Goal: Task Accomplishment & Management: Complete application form

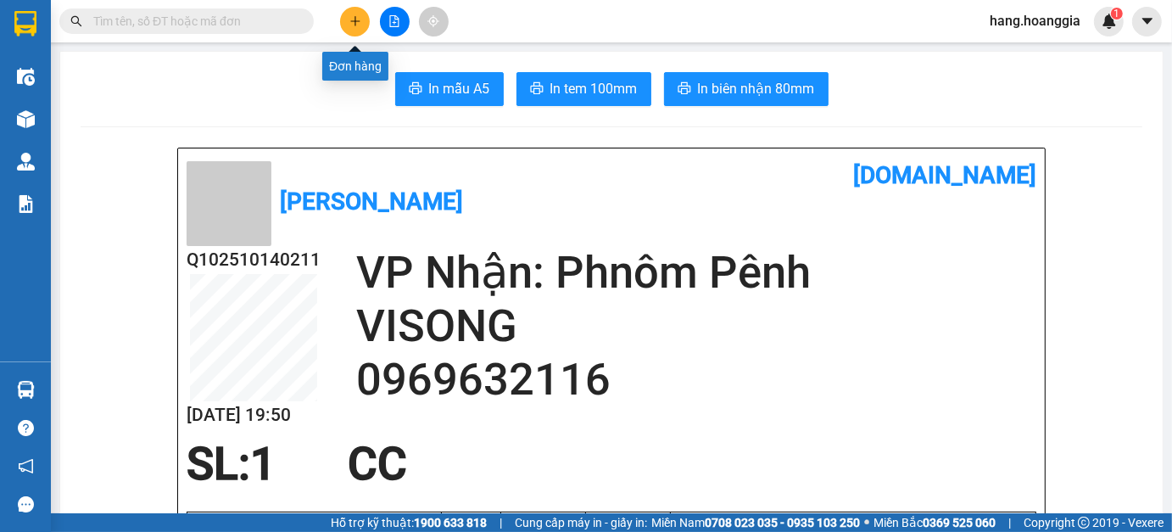
click at [344, 21] on button at bounding box center [355, 22] width 30 height 30
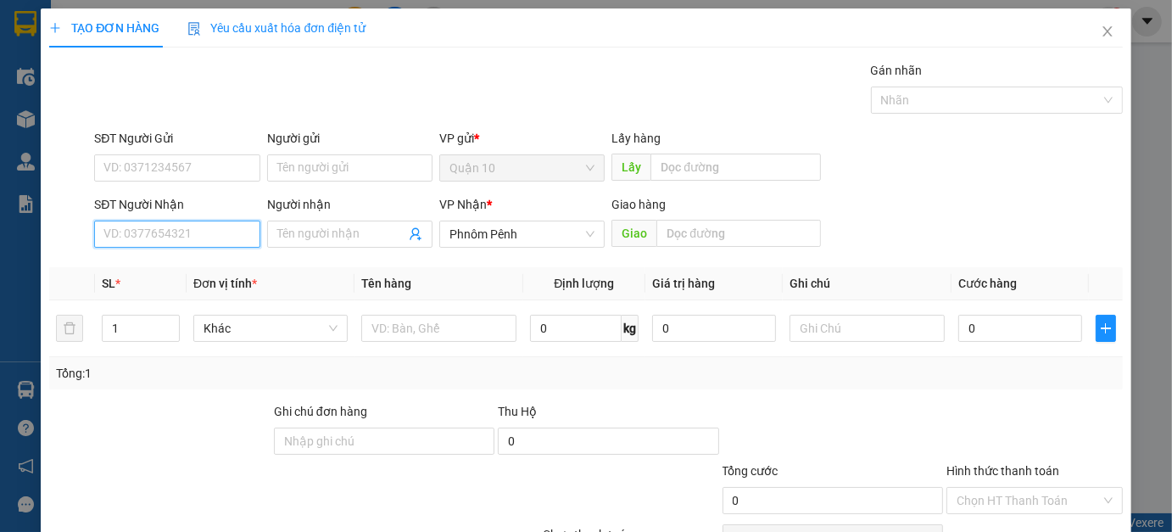
click at [223, 232] on input "SĐT Người Nhận" at bounding box center [176, 234] width 165 height 27
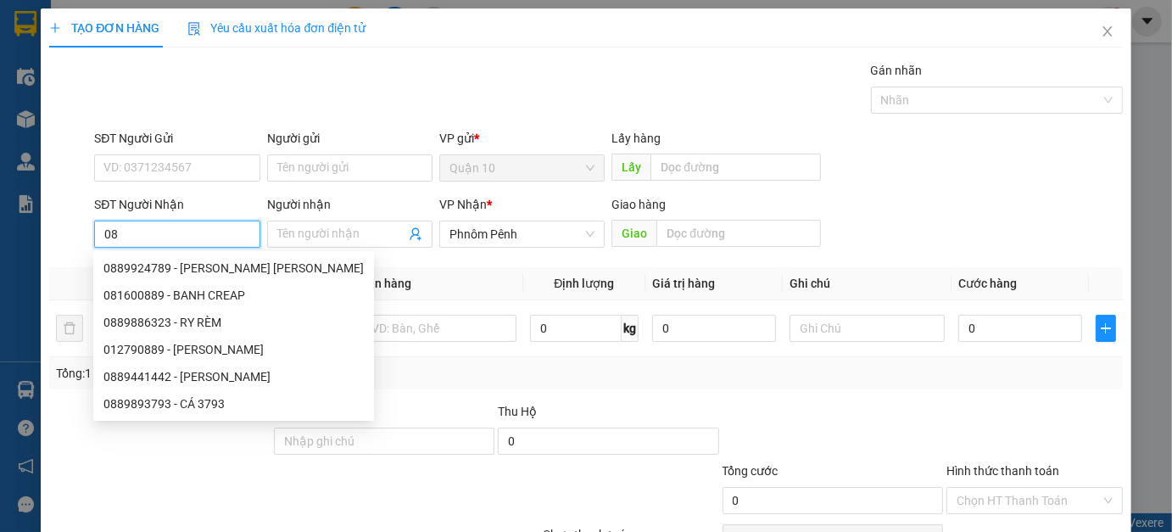
type input "0"
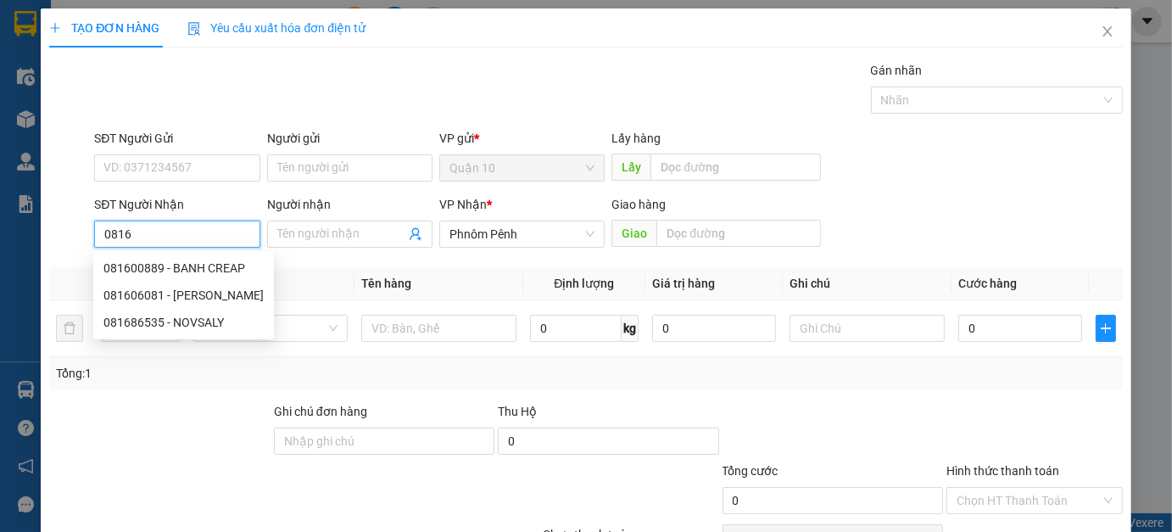
click at [157, 263] on div "081600889 - BANH CREAP" at bounding box center [183, 268] width 160 height 19
type input "081600889"
type input "BANH CREAP"
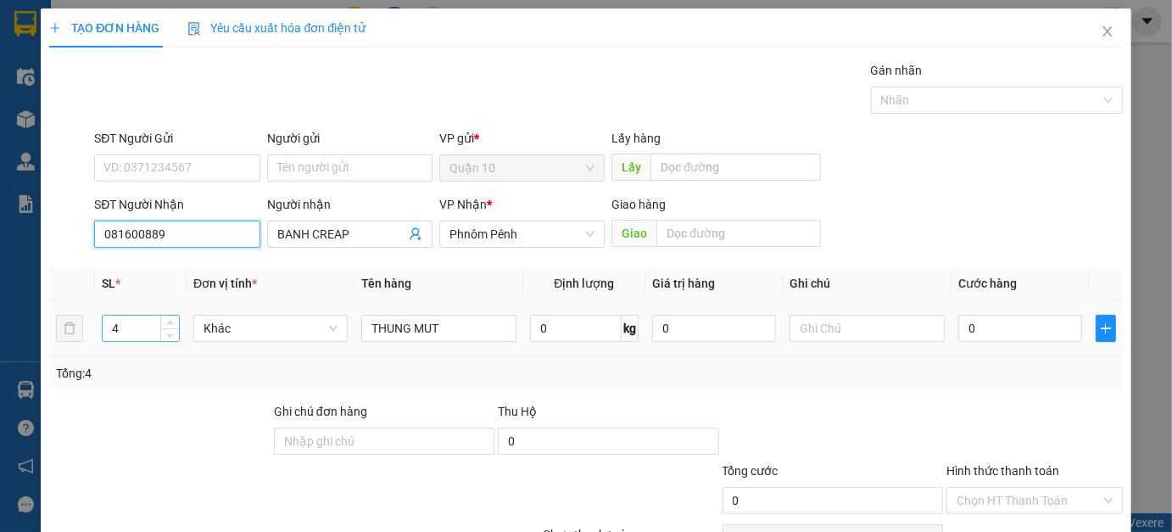
type input "081600889"
click at [141, 328] on input "4" at bounding box center [141, 328] width 76 height 25
type input "1"
click at [130, 329] on input "1" at bounding box center [141, 328] width 76 height 25
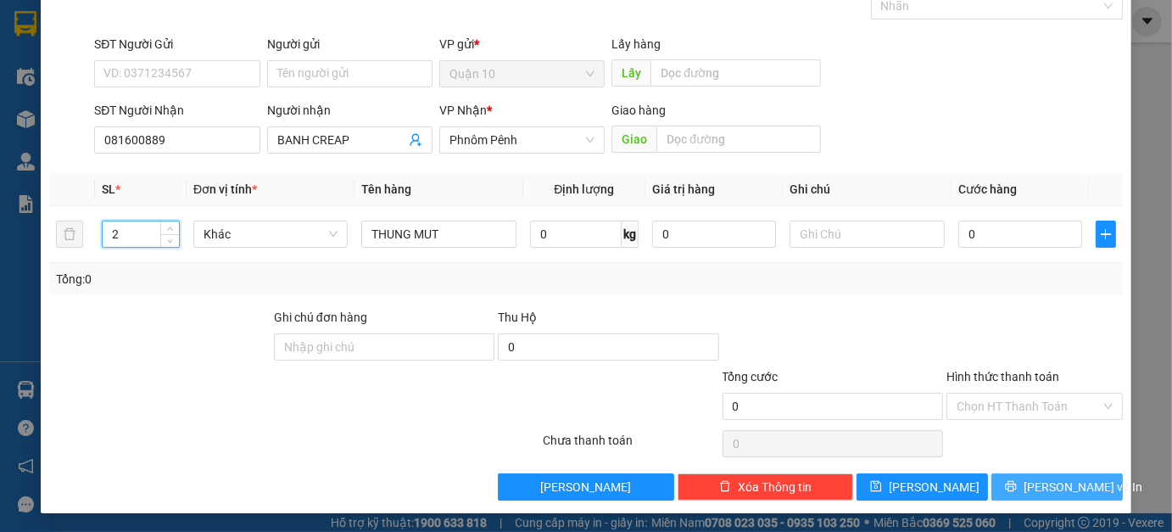
type input "2"
click at [1023, 487] on button "[PERSON_NAME] và In" at bounding box center [1057, 486] width 131 height 27
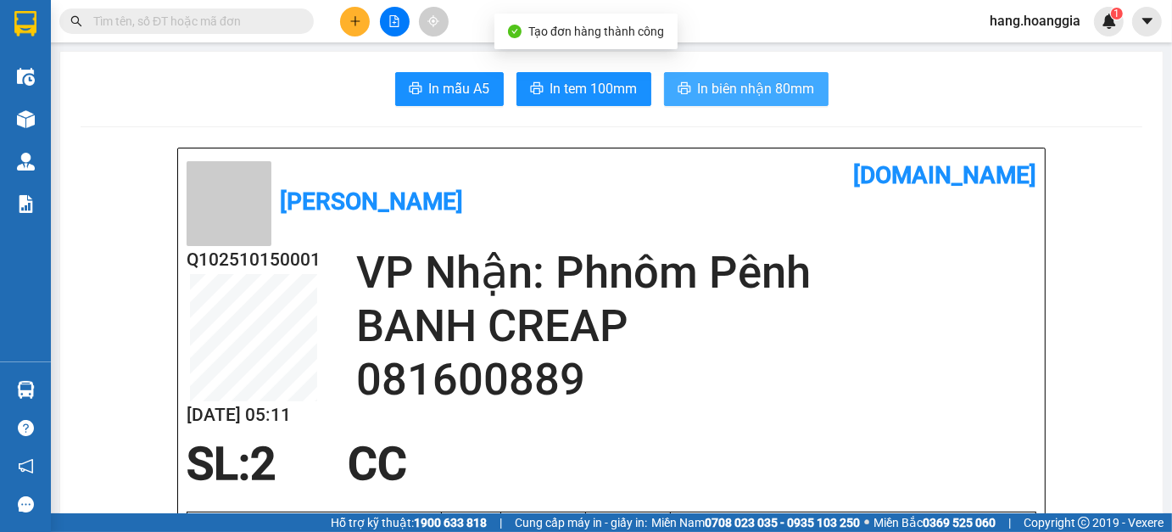
drag, startPoint x: 689, startPoint y: 87, endPoint x: 689, endPoint y: 122, distance: 34.8
click at [689, 100] on button "In biên nhận 80mm" at bounding box center [746, 89] width 165 height 34
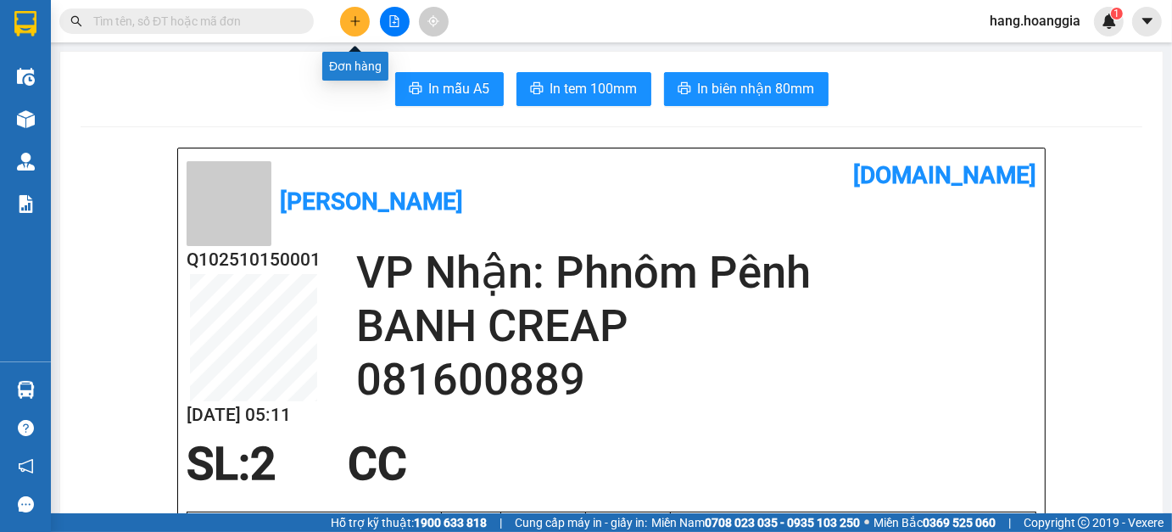
click at [358, 13] on button at bounding box center [355, 22] width 30 height 30
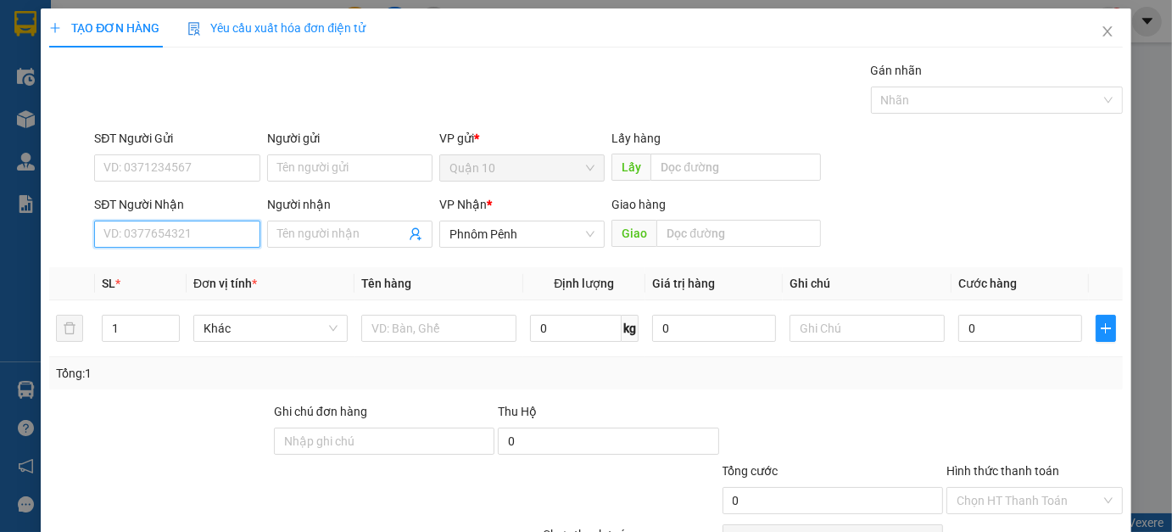
click at [244, 235] on input "SĐT Người Nhận" at bounding box center [176, 234] width 165 height 27
click at [299, 234] on input "Người nhận" at bounding box center [341, 234] width 128 height 19
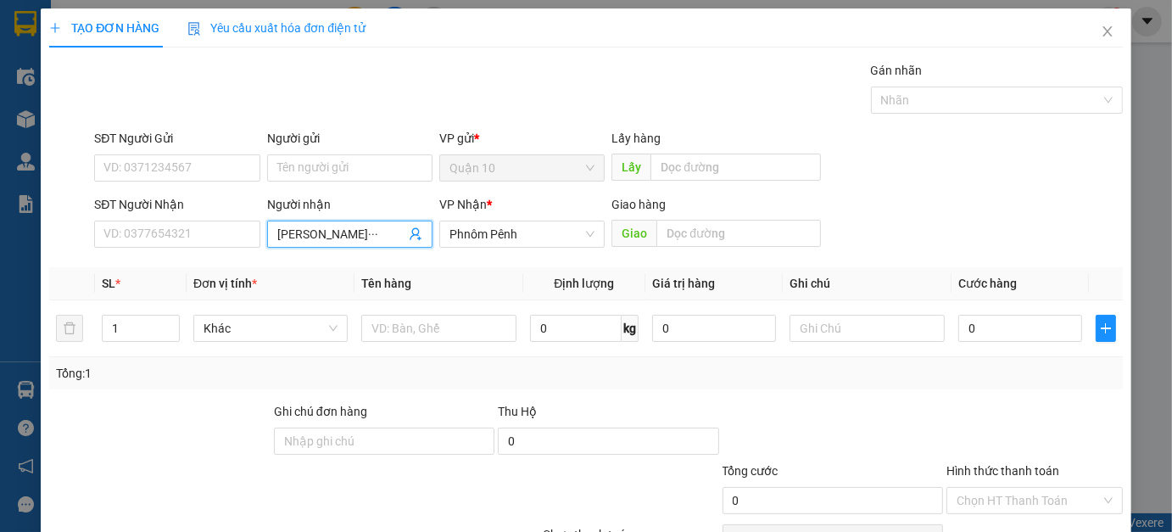
click at [378, 239] on input "[PERSON_NAME]···" at bounding box center [341, 234] width 128 height 19
click at [361, 226] on input "CHU ··" at bounding box center [341, 234] width 128 height 19
click at [297, 229] on input "CHUTOAN" at bounding box center [341, 234] width 128 height 19
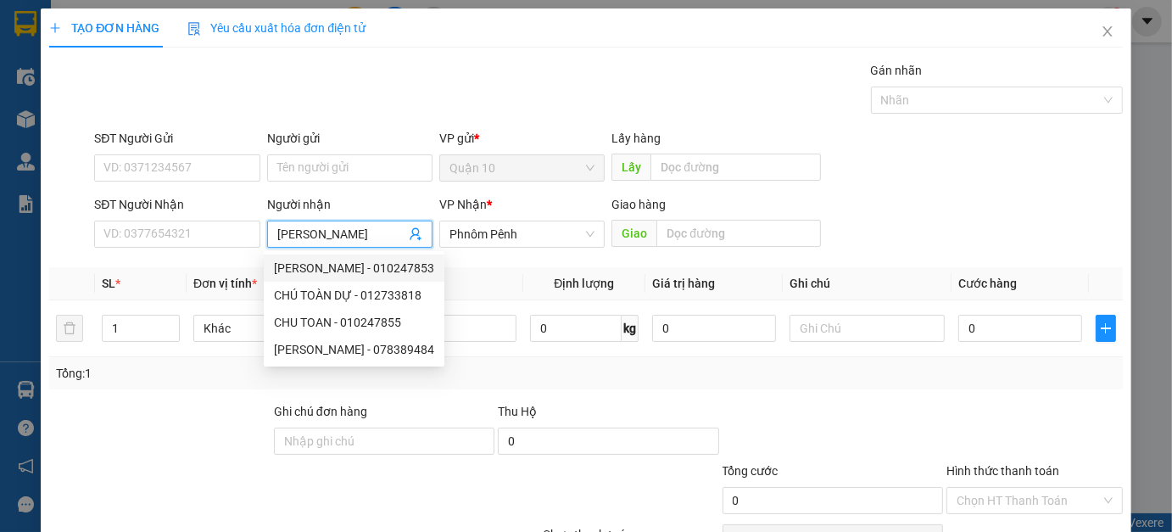
click at [356, 229] on input "[PERSON_NAME]" at bounding box center [341, 234] width 128 height 19
type input "C"
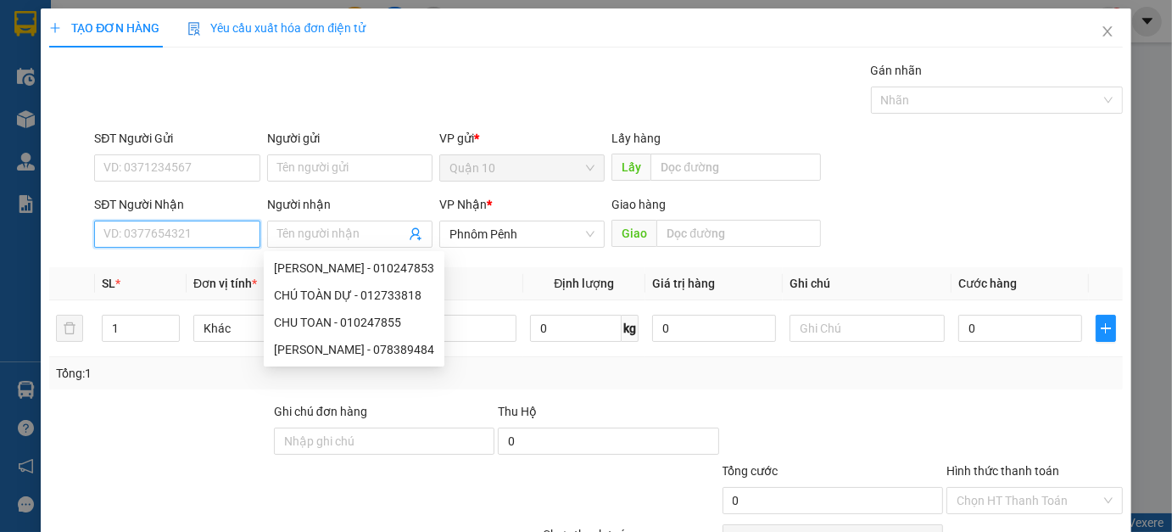
click at [146, 227] on input "SĐT Người Nhận" at bounding box center [176, 234] width 165 height 27
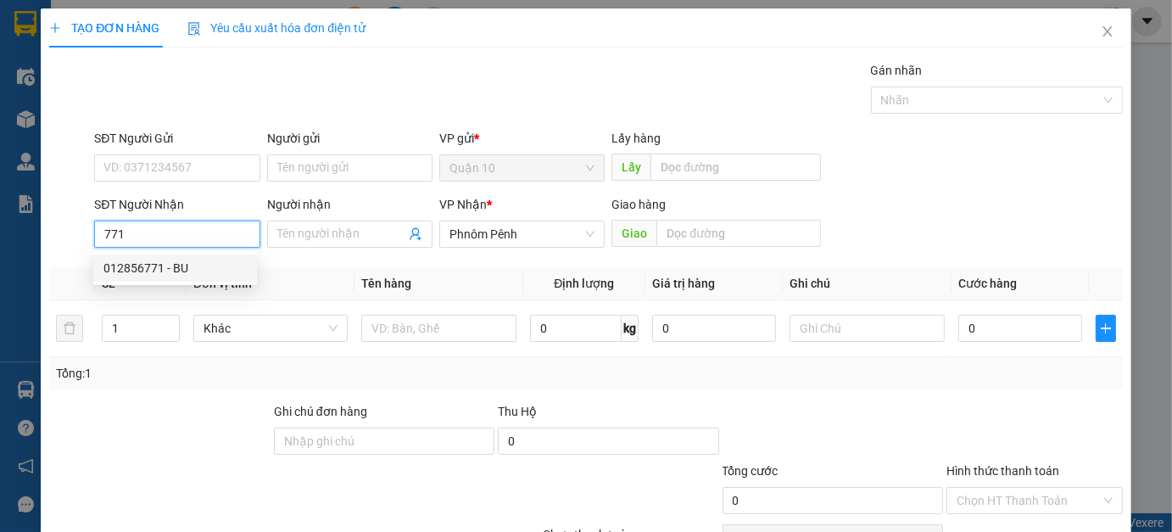
click at [170, 236] on input "771" at bounding box center [176, 234] width 165 height 27
type input "7"
click at [64, 372] on div "SL * Đơn vị tính * Tên hàng Định lượng Giá trị hàng Ghi chú Cước hàng 1 Khác 0 …" at bounding box center [585, 328] width 1073 height 122
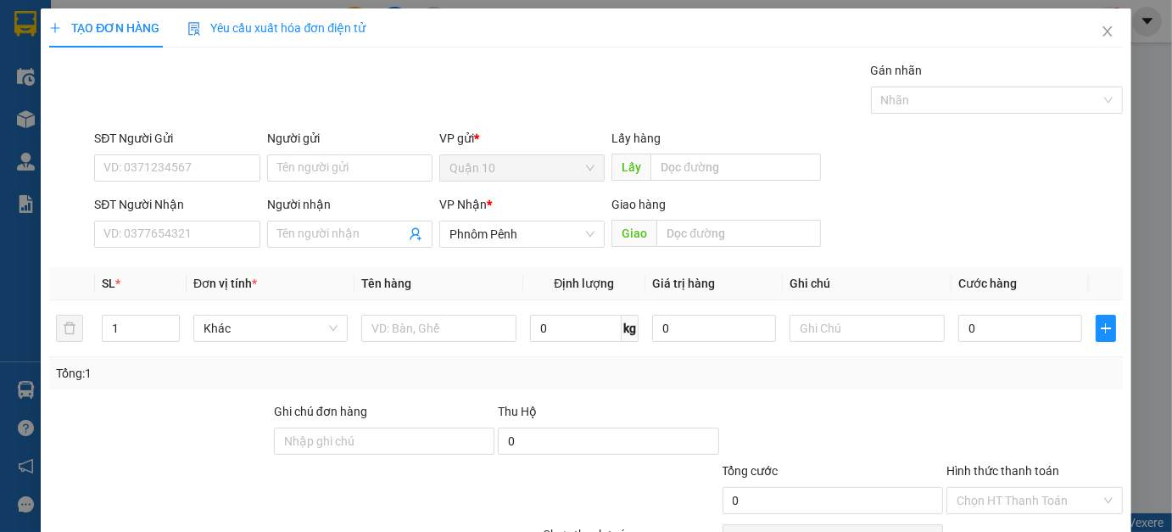
click at [119, 463] on div at bounding box center [205, 491] width 314 height 59
click at [199, 429] on div at bounding box center [160, 431] width 224 height 59
drag, startPoint x: 538, startPoint y: 329, endPoint x: 549, endPoint y: 333, distance: 11.8
click at [538, 332] on input "0" at bounding box center [576, 328] width 92 height 27
click at [555, 334] on input "···" at bounding box center [576, 328] width 92 height 27
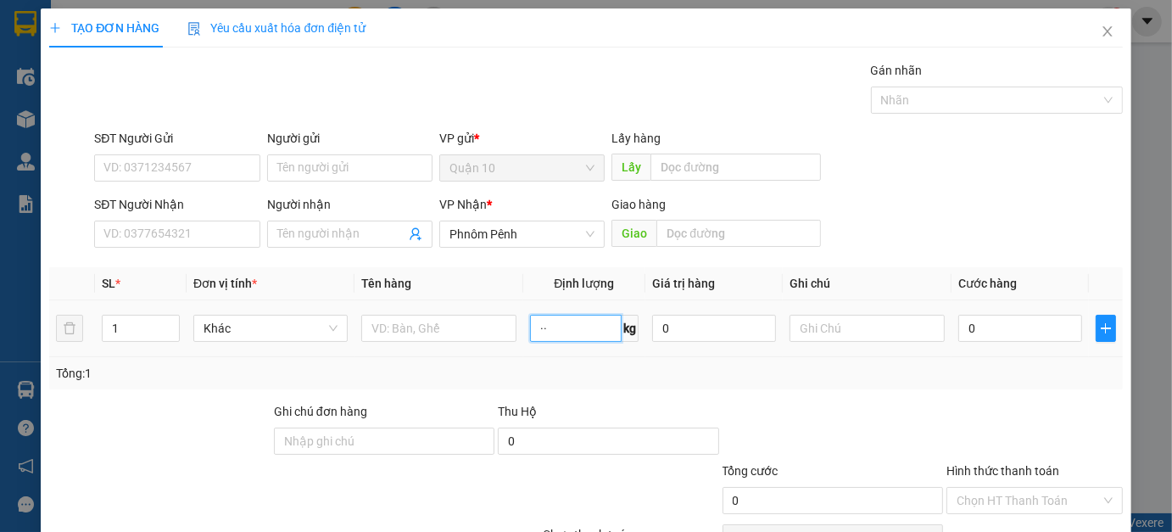
type input "·"
type input "35"
click at [389, 327] on input "text" at bounding box center [438, 328] width 154 height 27
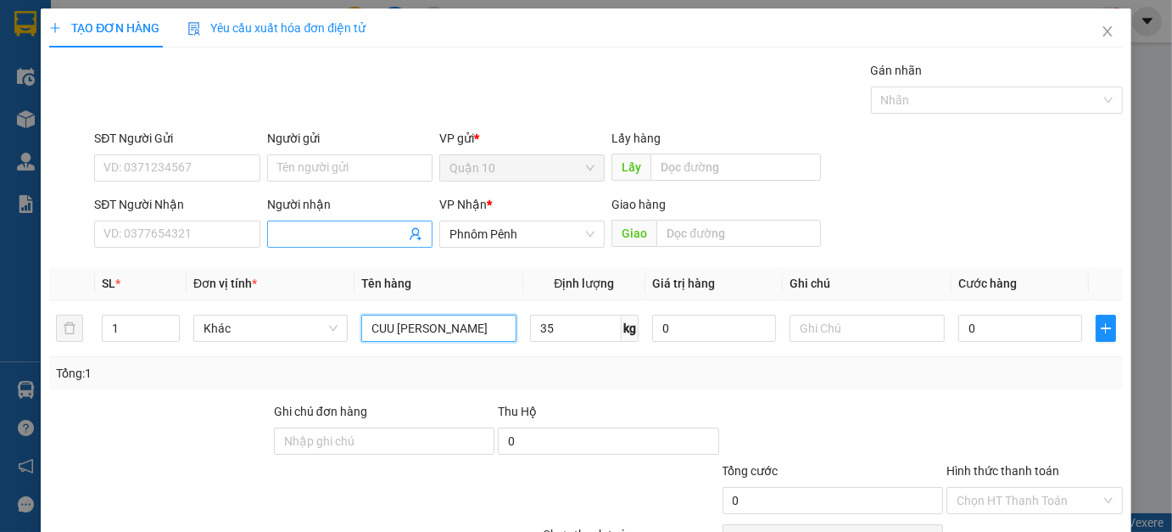
type input "CUU [PERSON_NAME]"
click at [277, 238] on input "Người nhận" at bounding box center [341, 234] width 128 height 19
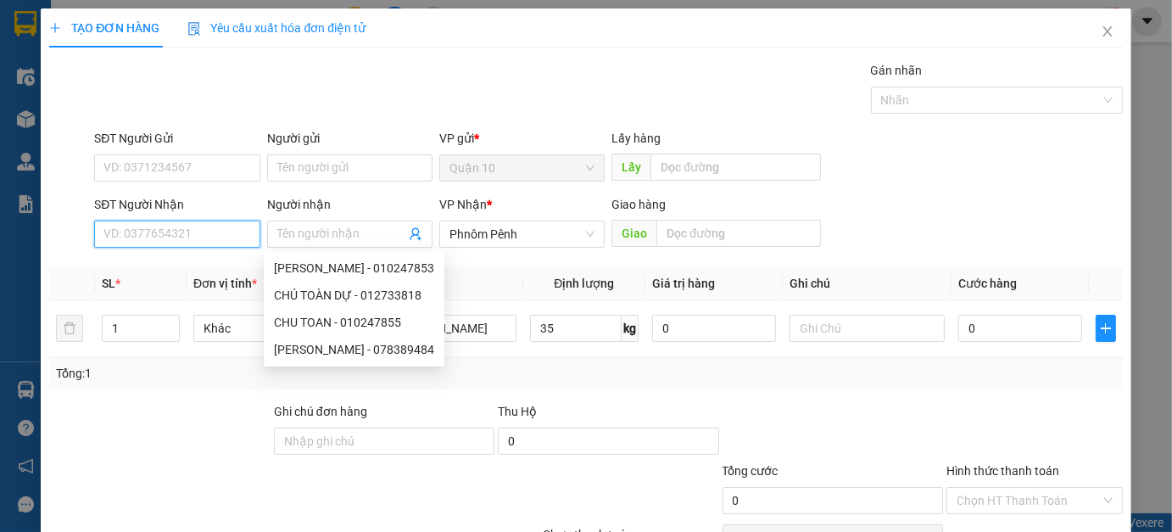
click at [205, 226] on input "SĐT Người Nhận" at bounding box center [176, 234] width 165 height 27
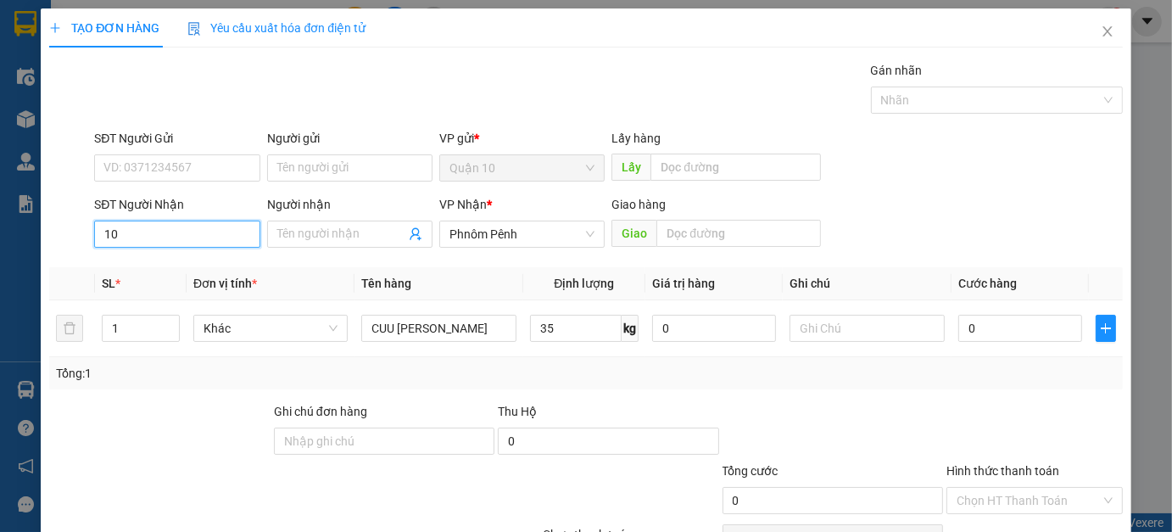
type input "1"
type input "0854290771"
click at [215, 450] on div at bounding box center [160, 431] width 224 height 59
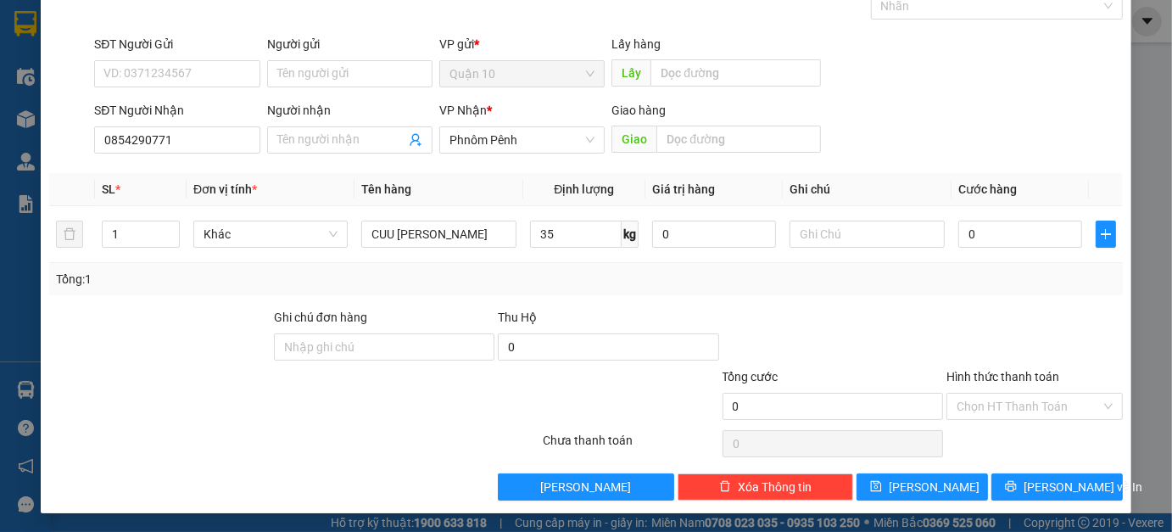
scroll to position [95, 0]
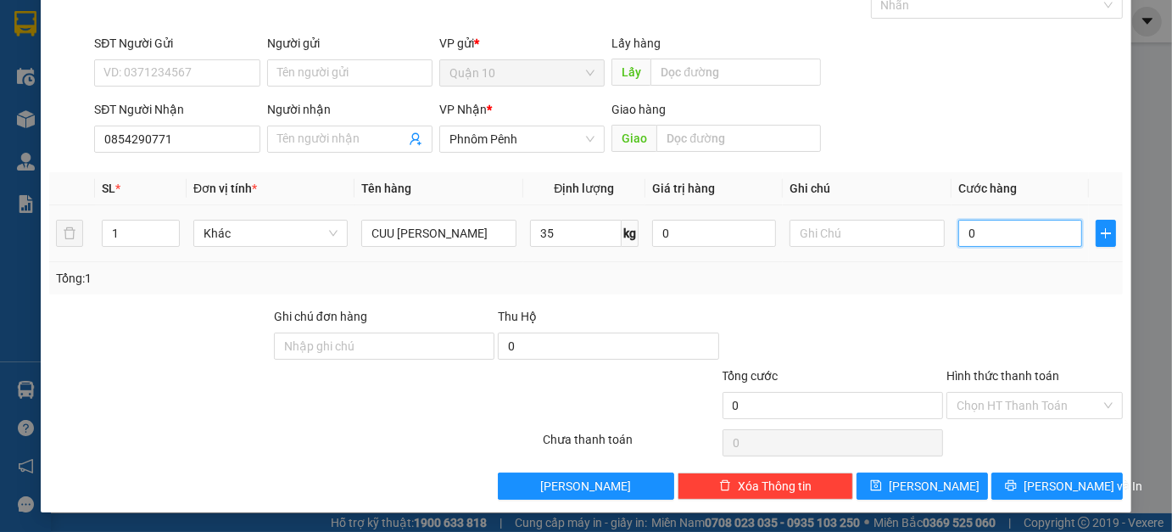
click at [973, 229] on input "0" at bounding box center [1021, 233] width 124 height 27
click at [976, 238] on input "0" at bounding box center [1021, 233] width 124 height 27
type input "3"
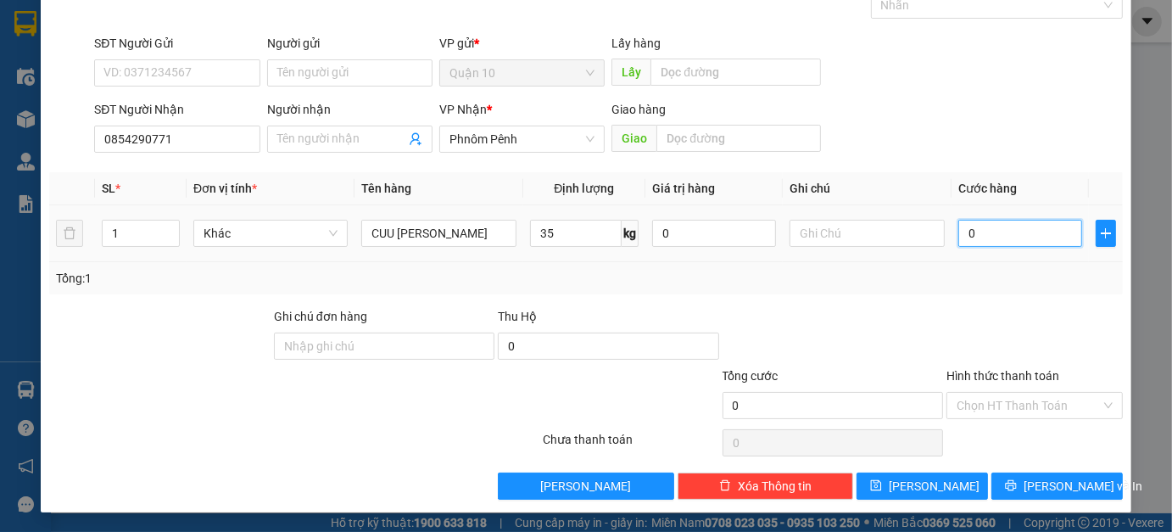
type input "3"
type input "35"
type input "350"
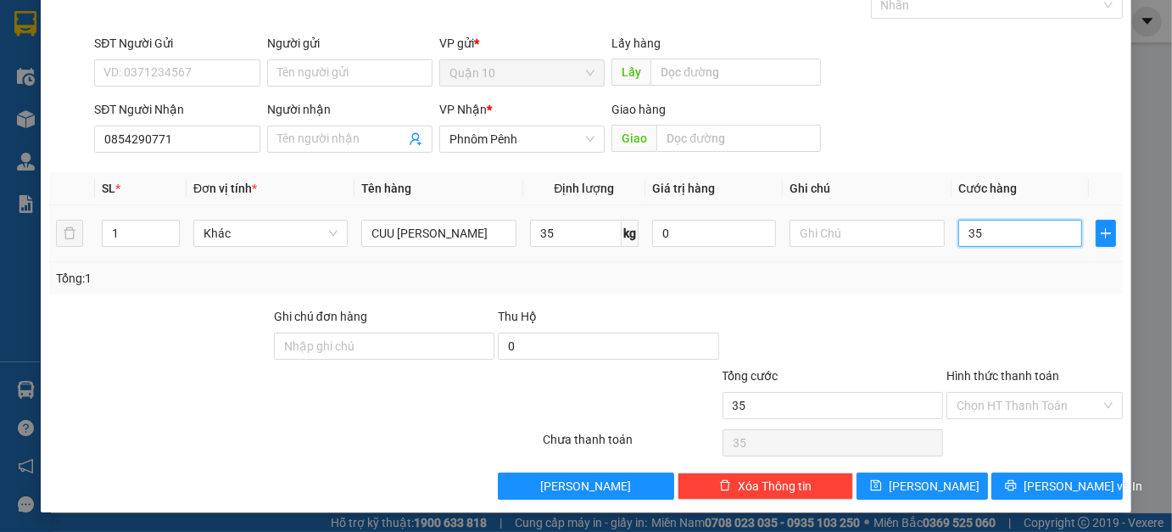
type input "350"
type input "3.500"
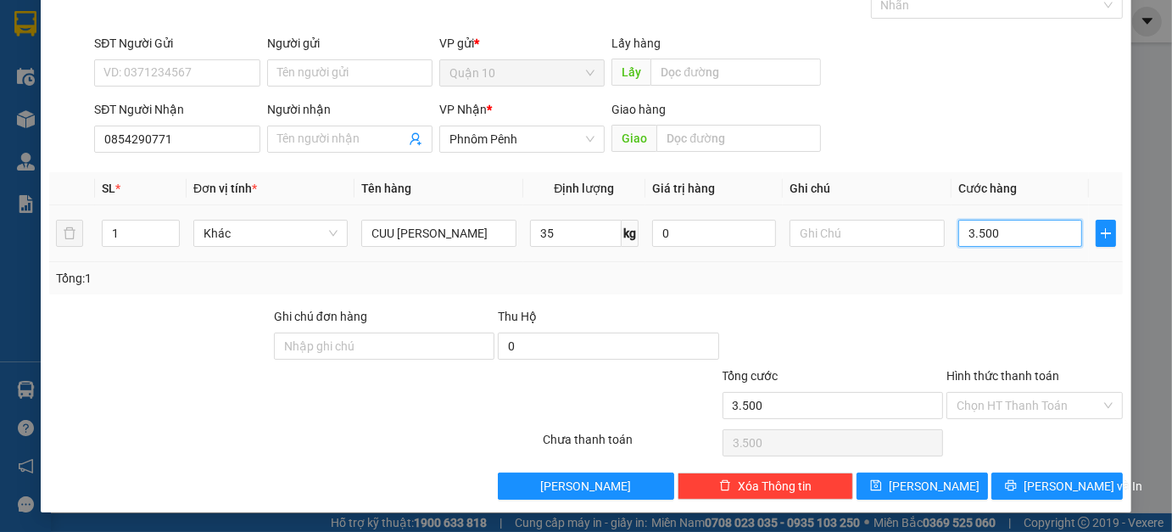
type input "335.000"
type input "3.353.350"
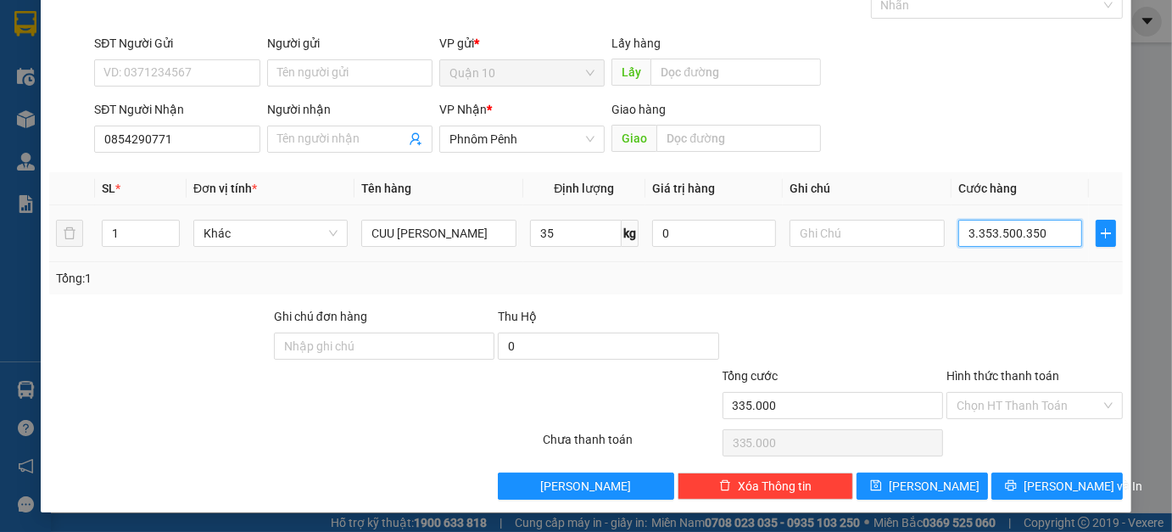
type input "3.353.350"
type input "335.335"
type input "33.533"
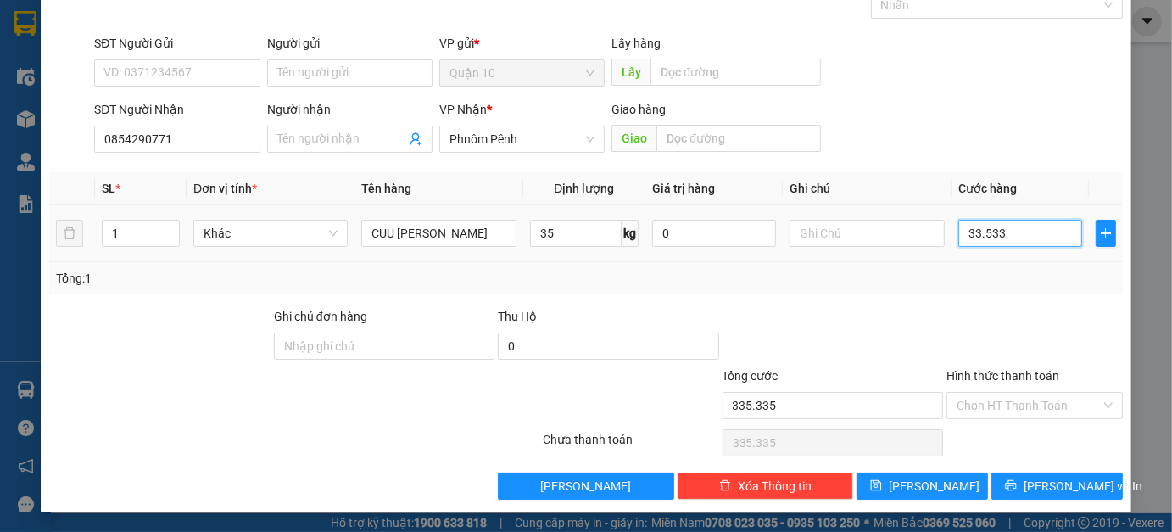
type input "33.533"
type input "3.353"
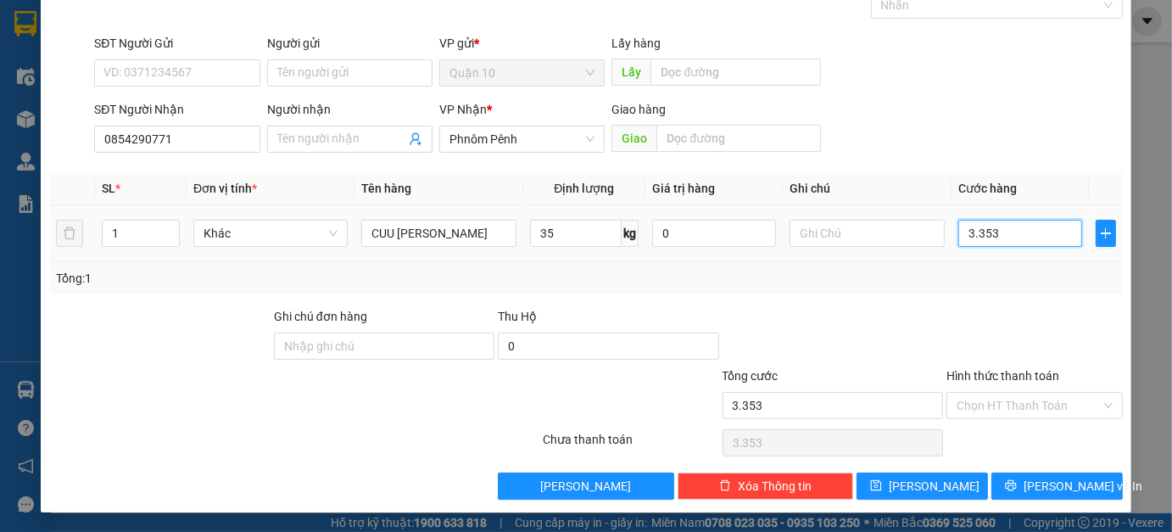
type input "335"
type input "33"
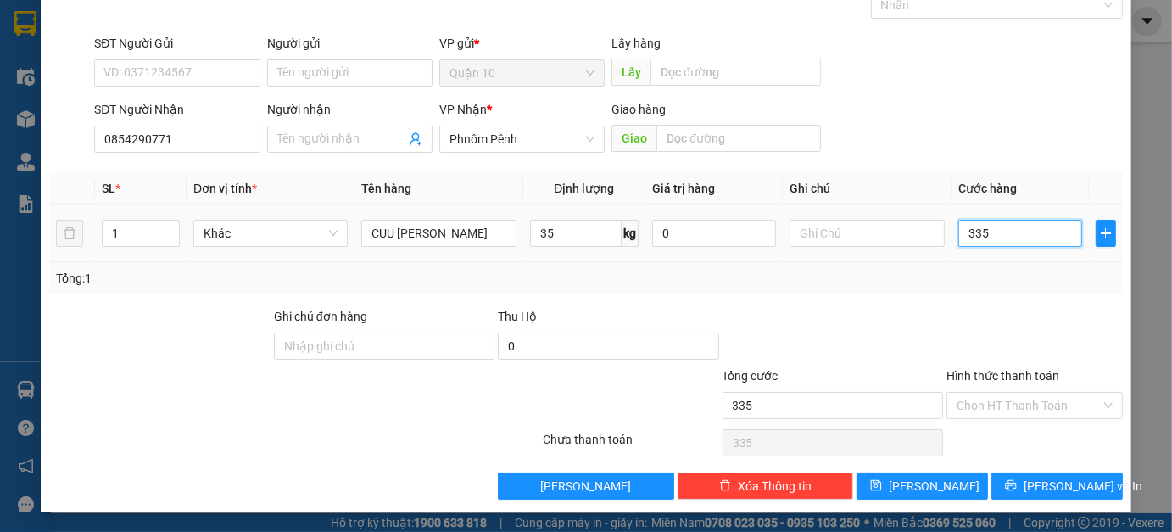
type input "33"
type input "3"
type input "0"
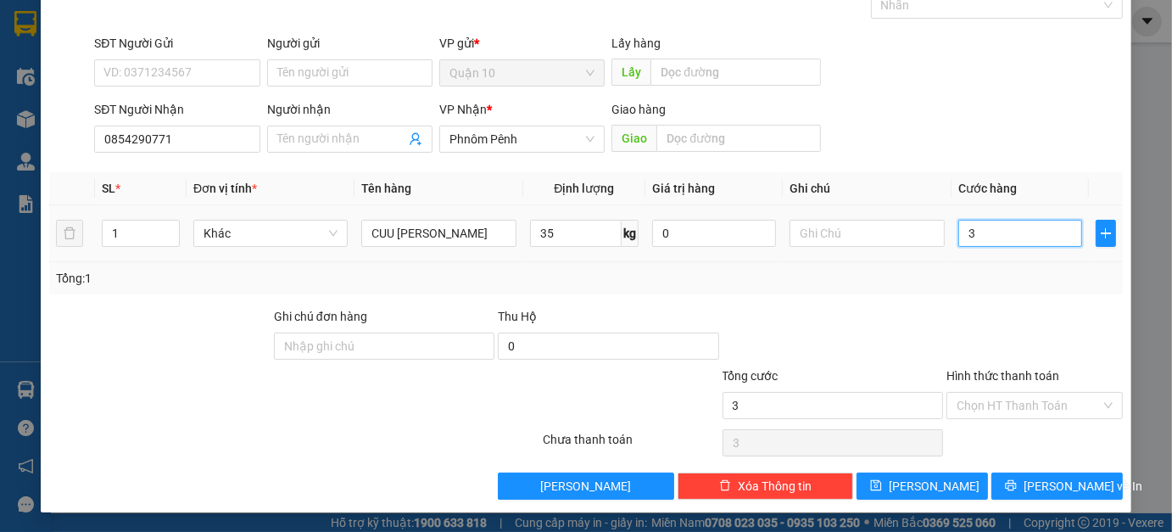
type input "0"
click at [976, 238] on input "0" at bounding box center [1021, 233] width 124 height 27
type input "3"
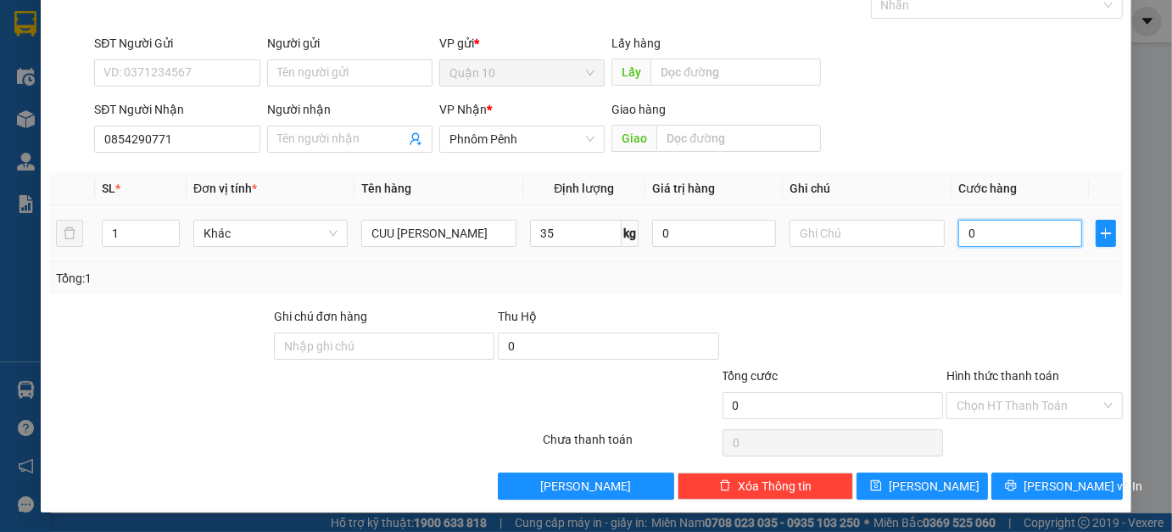
type input "3"
type input "35"
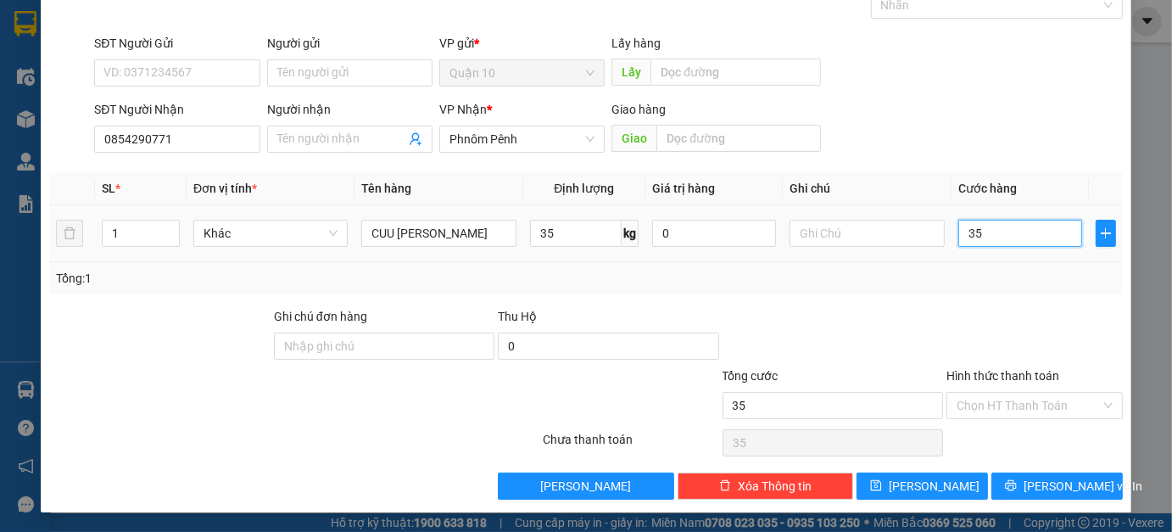
type input "350"
type input "3.500"
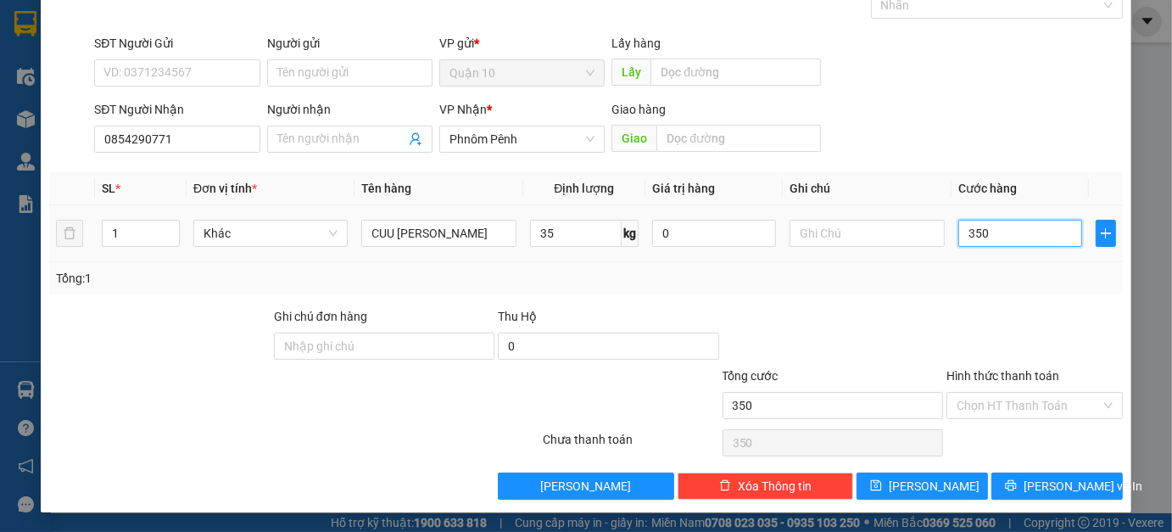
type input "3.500"
type input "335.000"
type input "33.350.000"
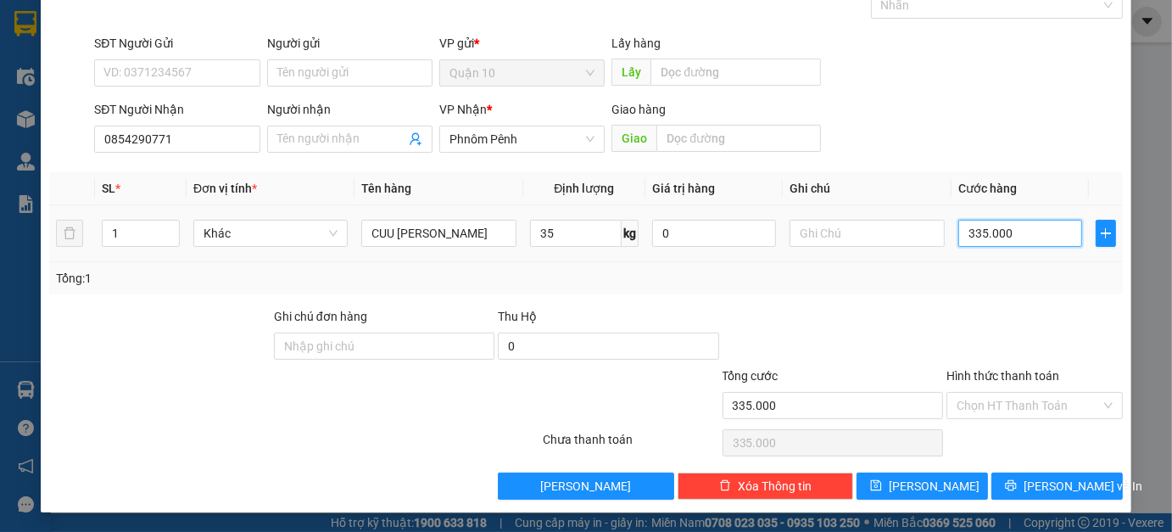
type input "33.350.000"
type input "0.350.000"
type input "350.000"
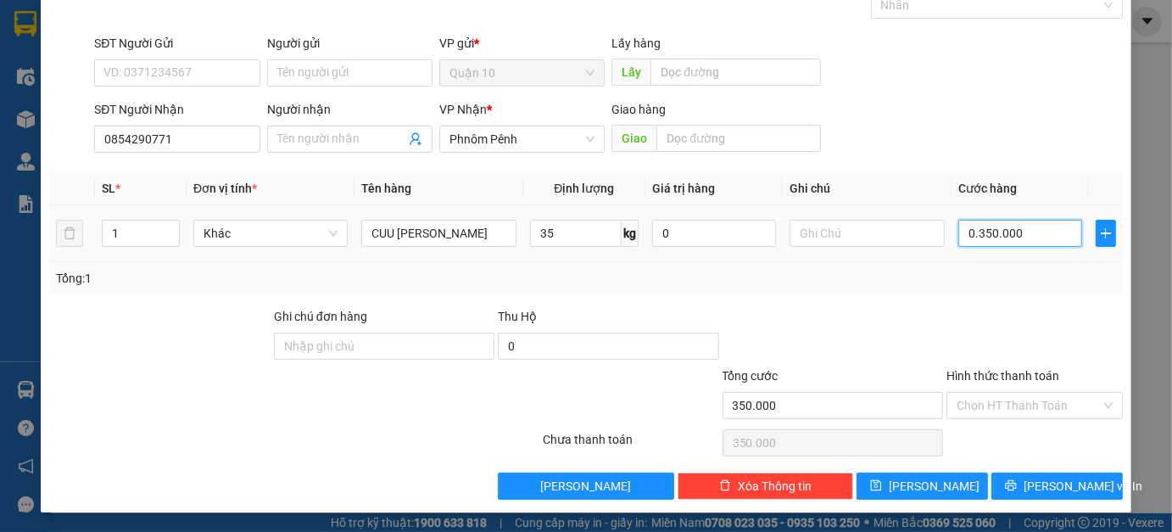
click at [967, 238] on input "0.350.000" at bounding box center [1021, 233] width 124 height 27
click at [964, 232] on input "0.350.000" at bounding box center [1021, 233] width 124 height 27
type input "350.000"
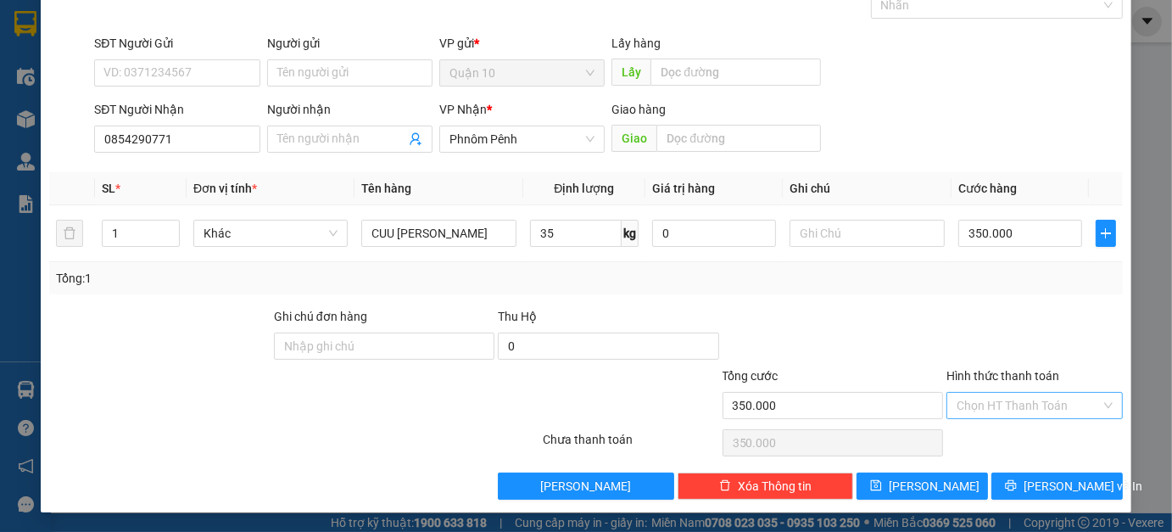
click at [979, 399] on input "Hình thức thanh toán" at bounding box center [1029, 405] width 144 height 25
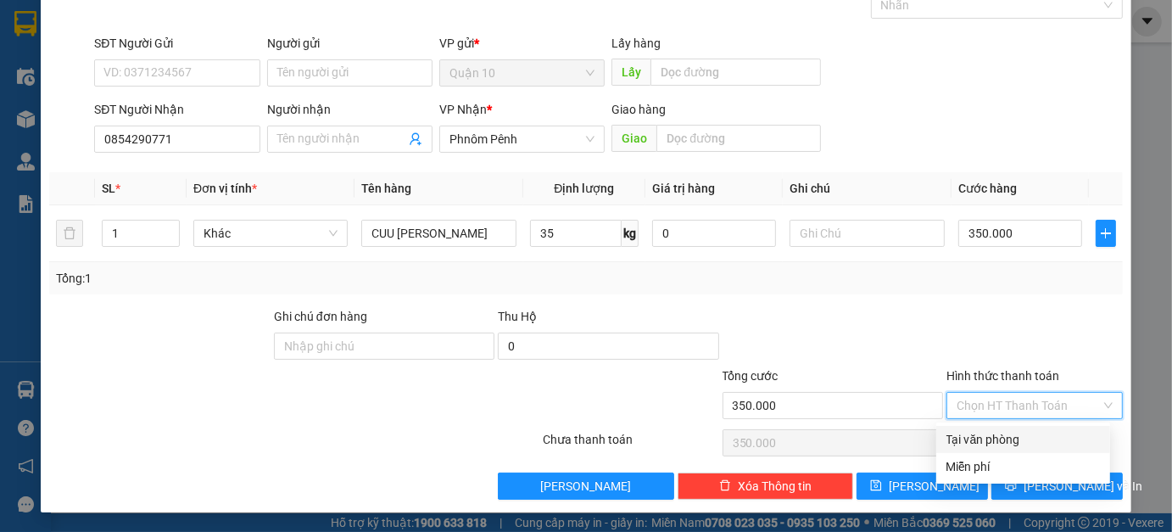
click at [974, 433] on div "Tại văn phòng" at bounding box center [1024, 439] width 154 height 19
type input "0"
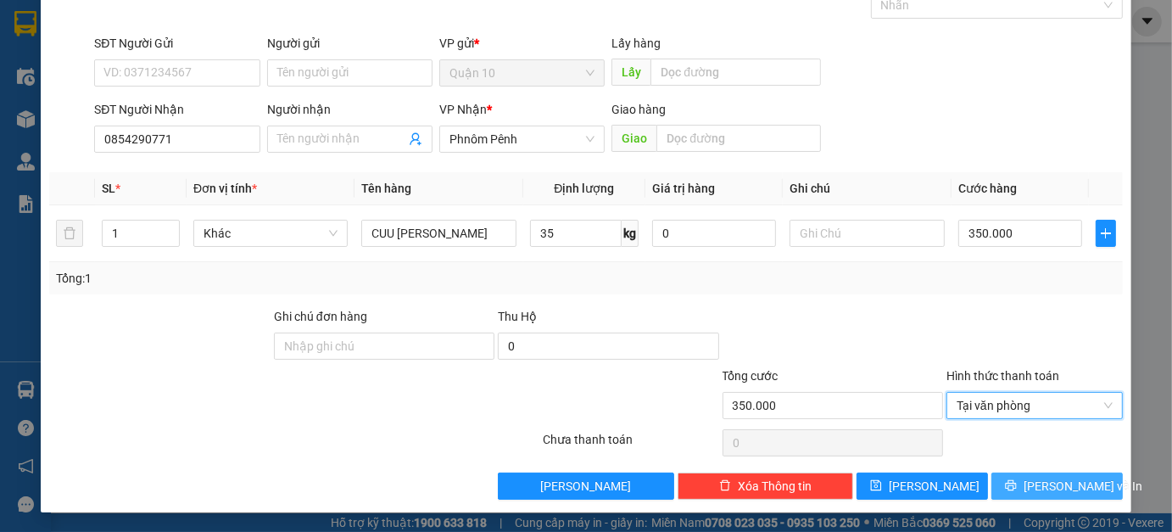
click at [1017, 486] on icon "printer" at bounding box center [1011, 485] width 12 height 12
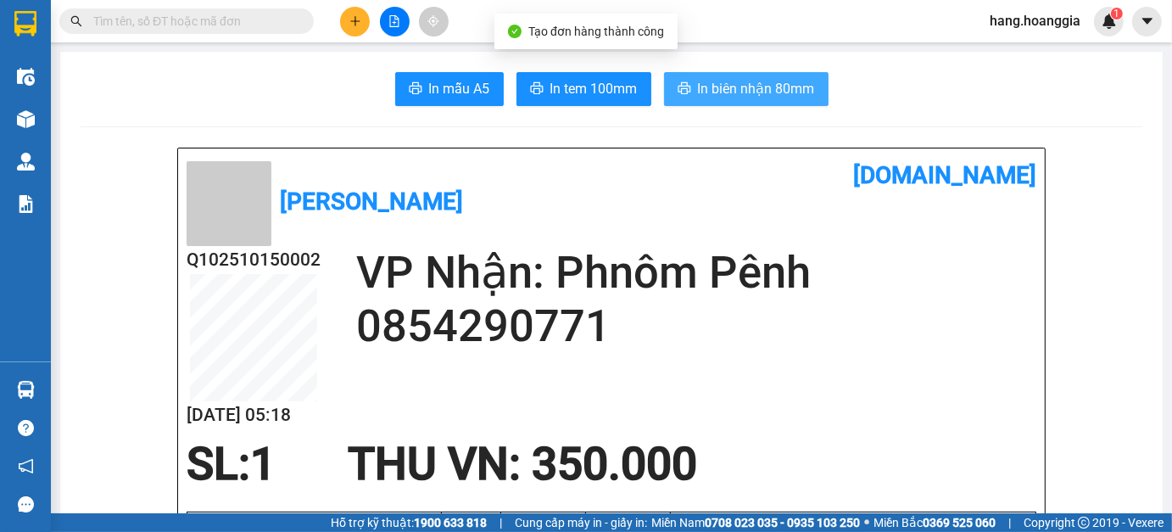
click at [743, 90] on span "In biên nhận 80mm" at bounding box center [756, 88] width 117 height 21
